Goal: Task Accomplishment & Management: Manage account settings

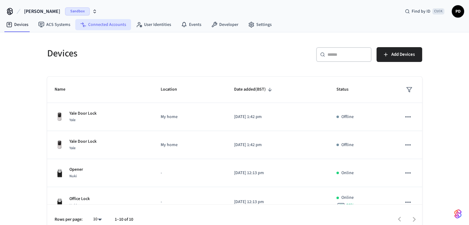
click at [99, 27] on link "Connected Accounts" at bounding box center [103, 24] width 56 height 11
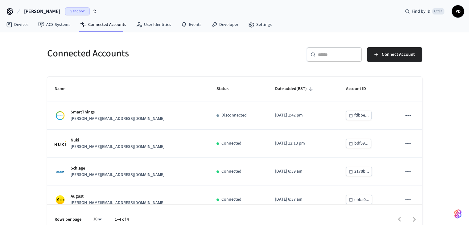
click at [242, 12] on span "PD" at bounding box center [457, 11] width 11 height 11
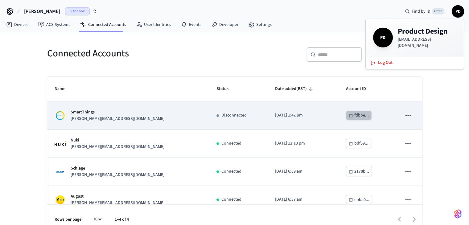
click at [242, 110] on div "fdbbe..." at bounding box center [361, 116] width 14 height 8
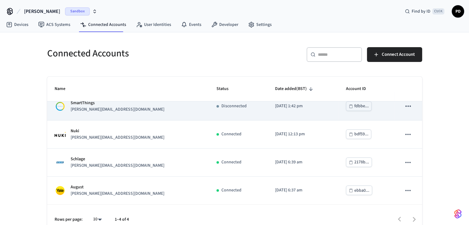
scroll to position [9, 0]
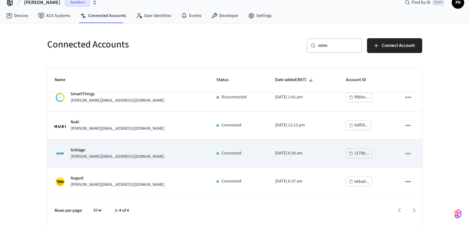
click at [242, 110] on div "2178b..." at bounding box center [361, 154] width 15 height 8
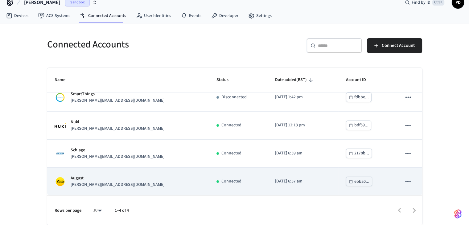
click at [242, 110] on div "ebba0..." at bounding box center [361, 182] width 15 height 8
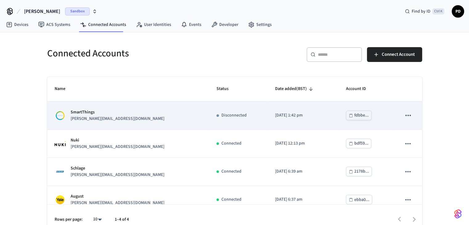
scroll to position [9, 0]
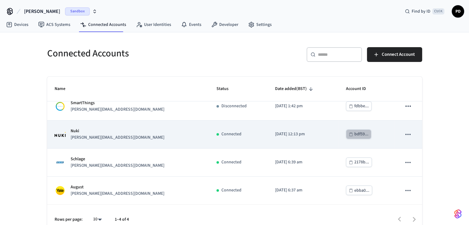
click at [242, 110] on icon "sticky table" at bounding box center [351, 134] width 4 height 4
